Goal: Navigation & Orientation: Understand site structure

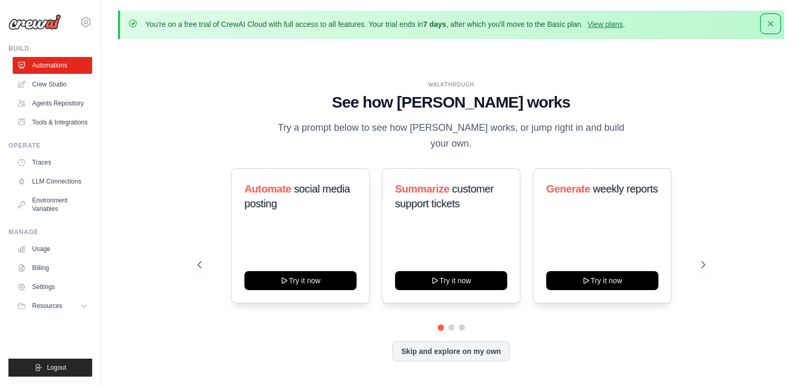
click at [771, 22] on icon "button" at bounding box center [771, 23] width 11 height 11
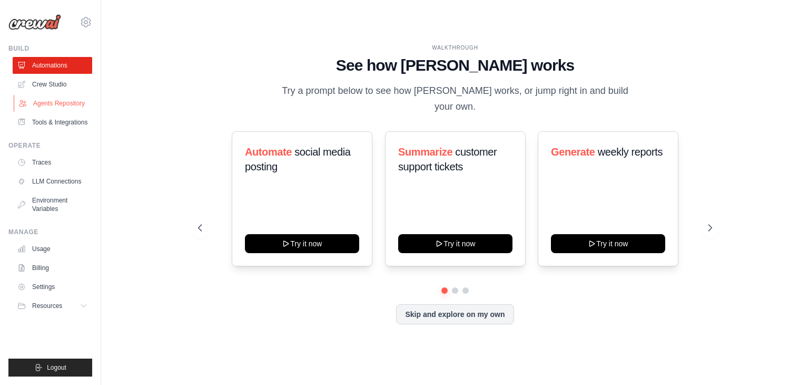
click at [65, 106] on link "Agents Repository" at bounding box center [54, 103] width 80 height 17
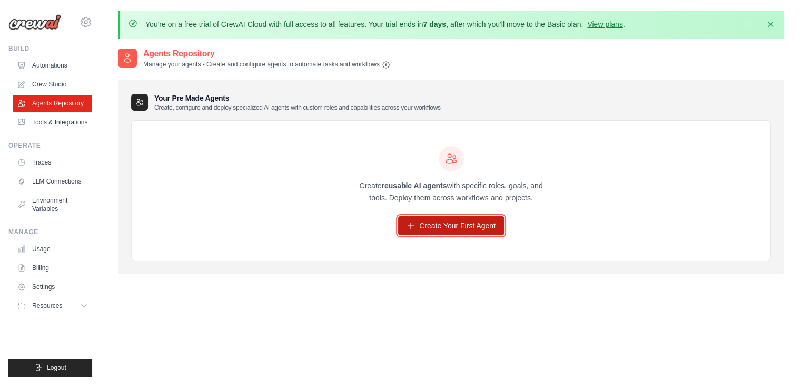
click at [443, 222] on link "Create Your First Agent" at bounding box center [451, 225] width 106 height 19
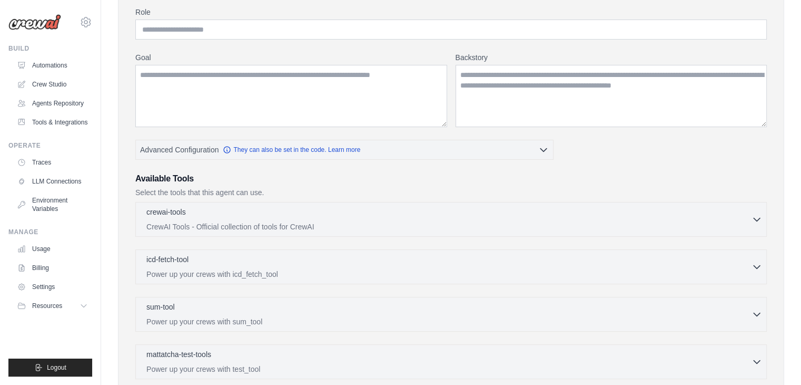
scroll to position [129, 0]
click at [348, 222] on p "CrewAI Tools - Official collection of tools for CrewAI" at bounding box center [448, 225] width 605 height 11
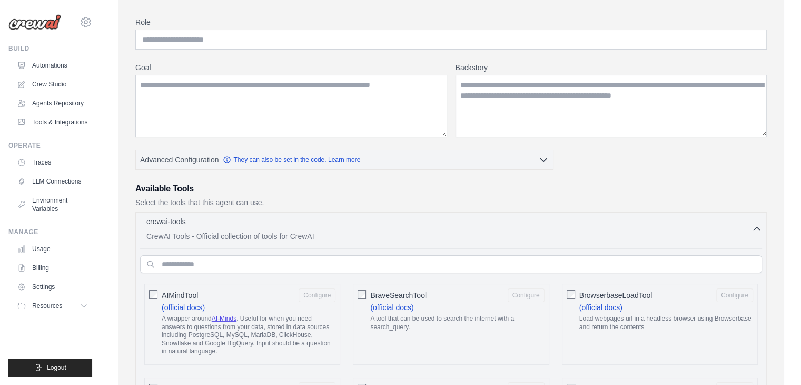
scroll to position [118, 0]
click at [404, 226] on div "crewai-tools 0 selected" at bounding box center [448, 222] width 605 height 13
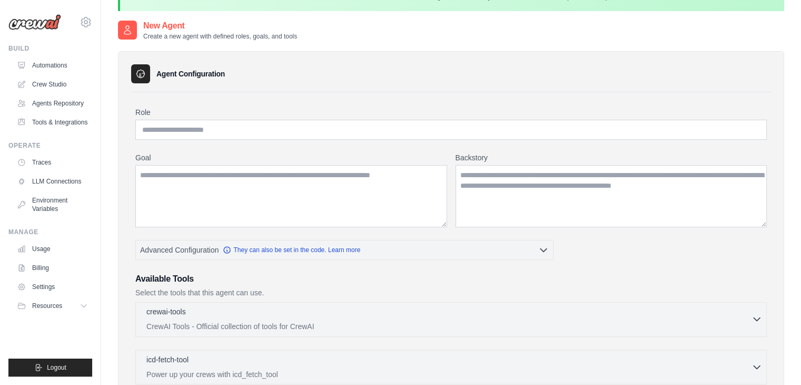
scroll to position [0, 0]
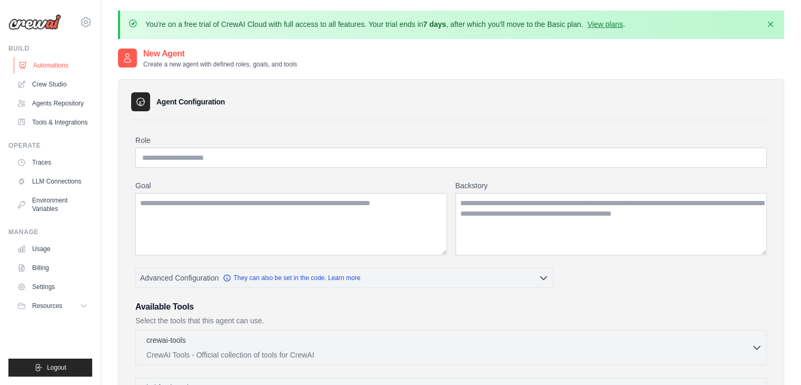
click at [43, 64] on link "Automations" at bounding box center [54, 65] width 80 height 17
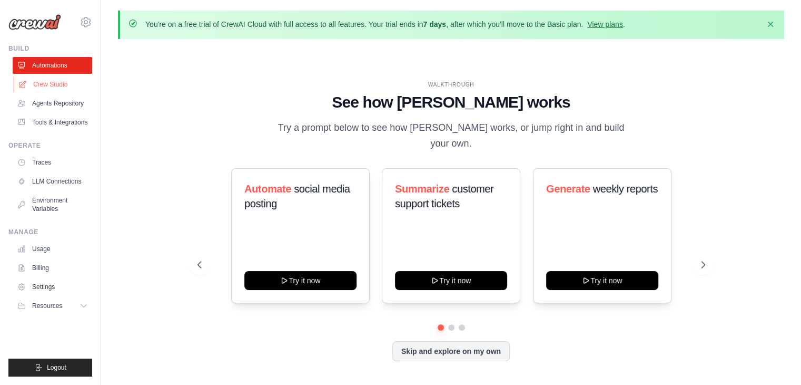
click at [46, 84] on link "Crew Studio" at bounding box center [54, 84] width 80 height 17
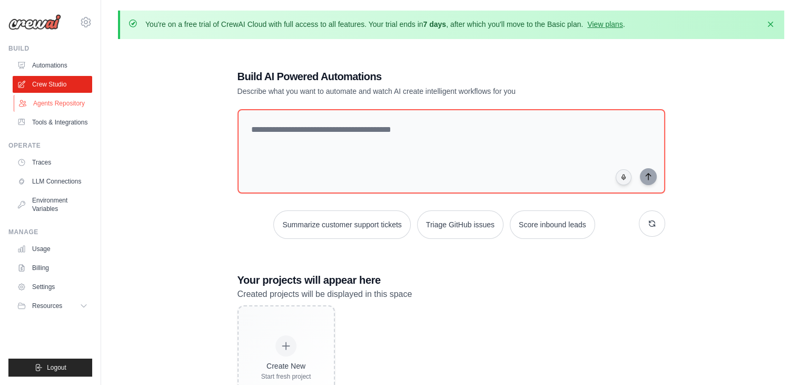
click at [47, 101] on link "Agents Repository" at bounding box center [54, 103] width 80 height 17
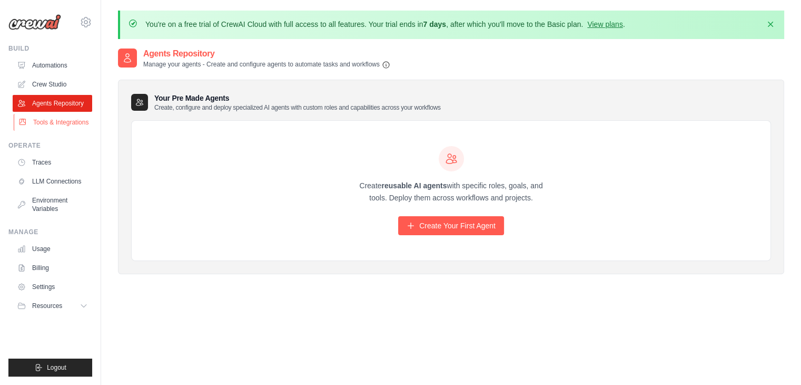
click at [46, 122] on link "Tools & Integrations" at bounding box center [54, 122] width 80 height 17
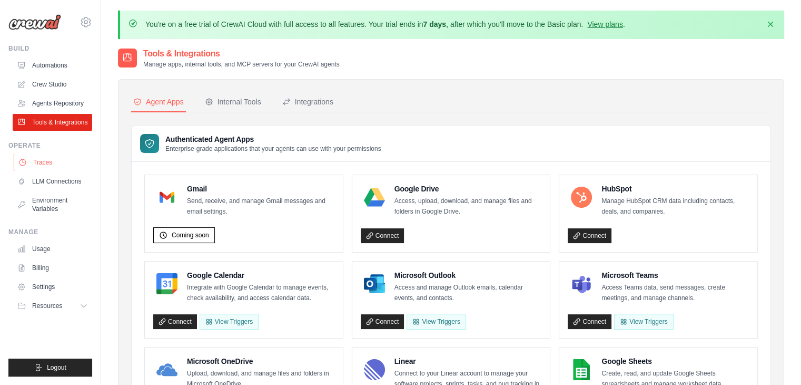
click at [44, 167] on link "Traces" at bounding box center [54, 162] width 80 height 17
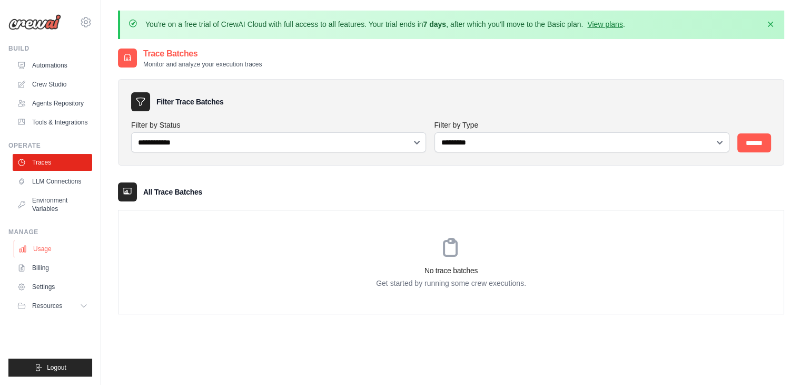
click at [49, 248] on link "Usage" at bounding box center [54, 248] width 80 height 17
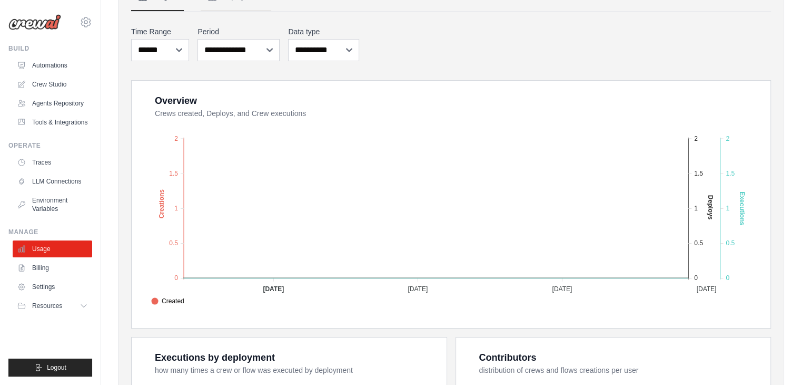
scroll to position [155, 0]
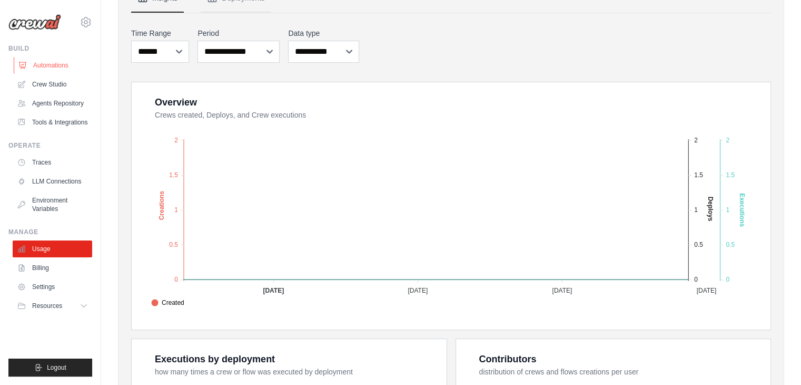
click at [48, 66] on link "Automations" at bounding box center [54, 65] width 80 height 17
